Goal: Navigation & Orientation: Find specific page/section

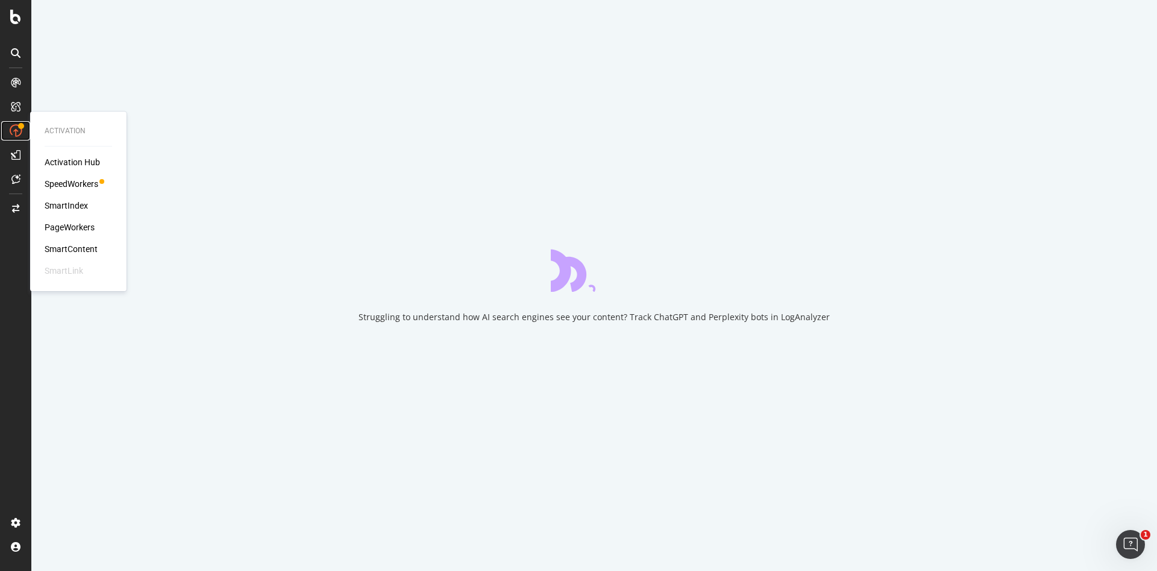
click at [15, 125] on icon at bounding box center [16, 131] width 12 height 12
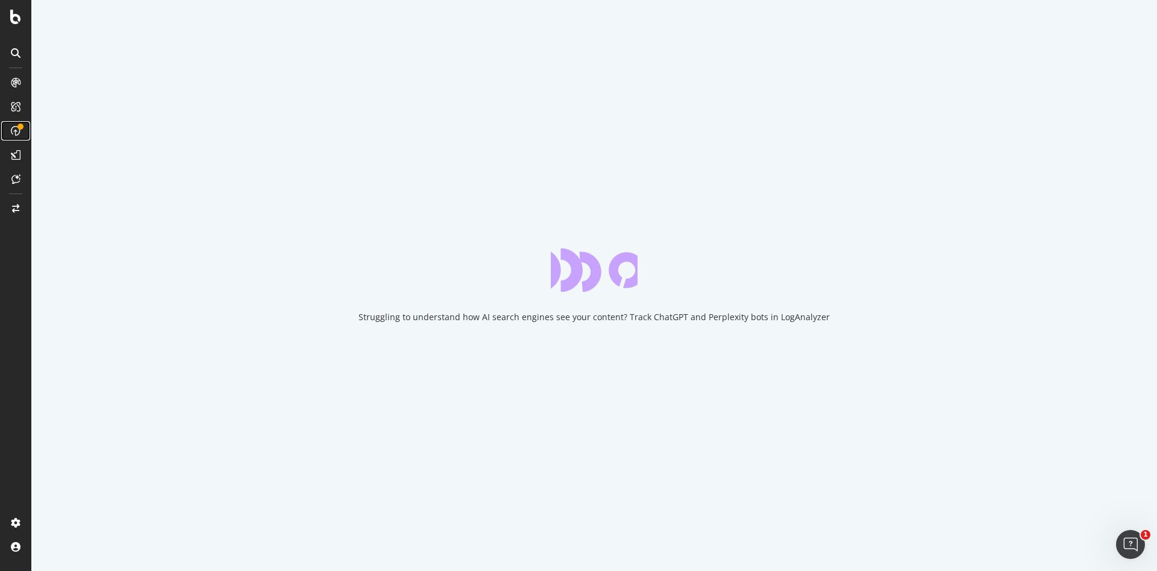
click at [15, 125] on div at bounding box center [15, 130] width 19 height 19
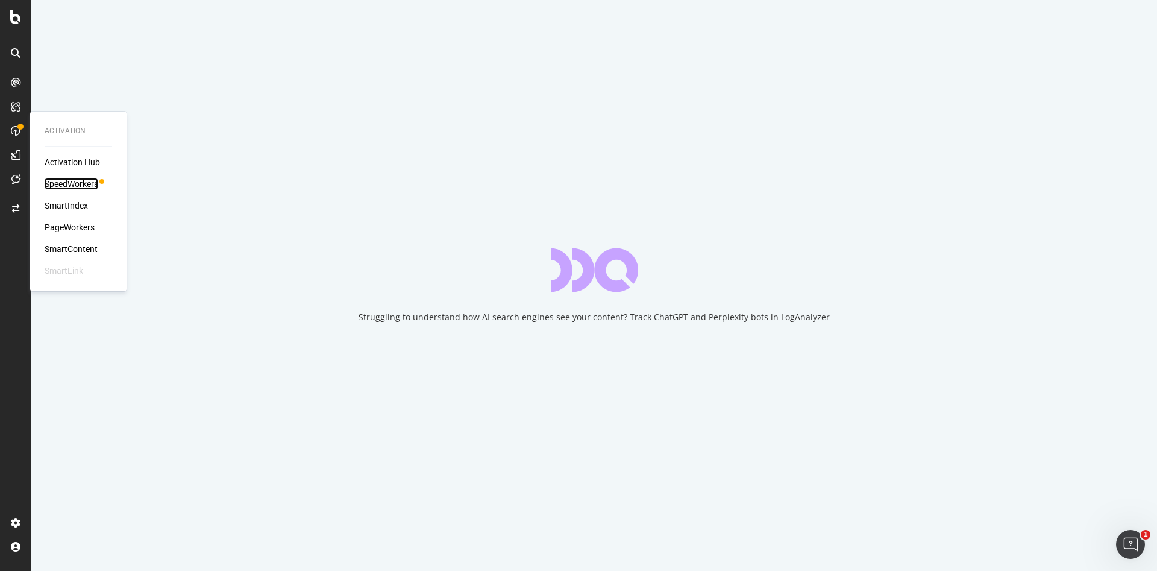
click at [61, 184] on div "SpeedWorkers" at bounding box center [72, 184] width 54 height 12
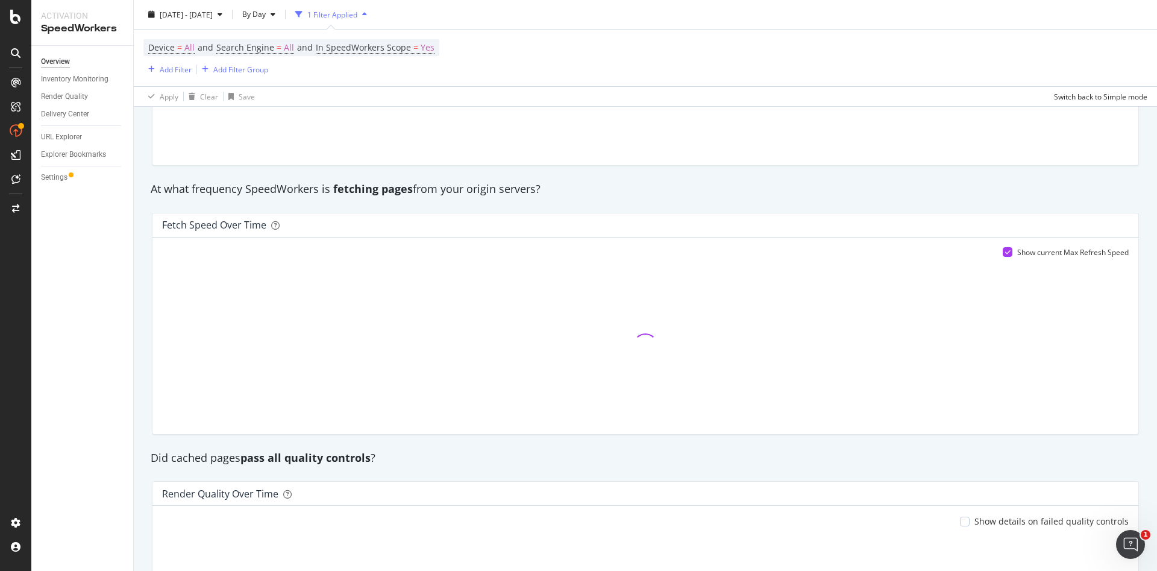
scroll to position [880, 0]
